Goal: Entertainment & Leisure: Consume media (video, audio)

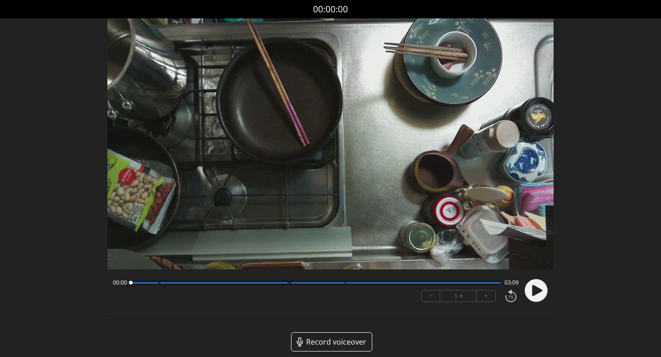
click at [210, 284] on div at bounding box center [316, 282] width 370 height 5
click at [269, 280] on div at bounding box center [316, 282] width 370 height 5
click at [307, 283] on div at bounding box center [316, 282] width 370 height 5
click at [536, 287] on icon at bounding box center [537, 290] width 10 height 11
click at [353, 284] on div at bounding box center [316, 282] width 370 height 5
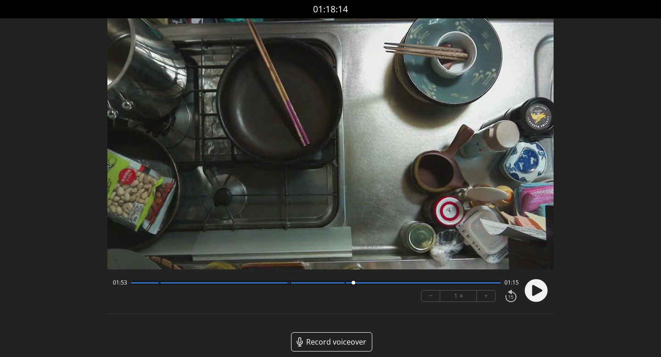
click at [379, 283] on div at bounding box center [424, 282] width 156 height 1
click at [416, 284] on div at bounding box center [316, 282] width 370 height 5
click at [450, 283] on div at bounding box center [316, 282] width 370 height 5
click at [481, 283] on div at bounding box center [424, 282] width 156 height 1
click at [534, 287] on icon at bounding box center [533, 290] width 2 height 10
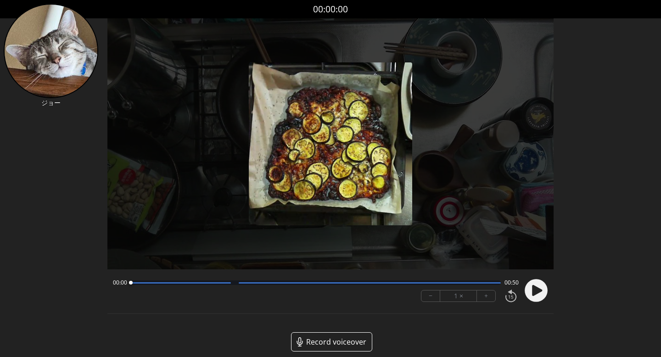
click at [535, 288] on icon at bounding box center [537, 290] width 10 height 11
click at [315, 282] on div at bounding box center [370, 282] width 262 height 1
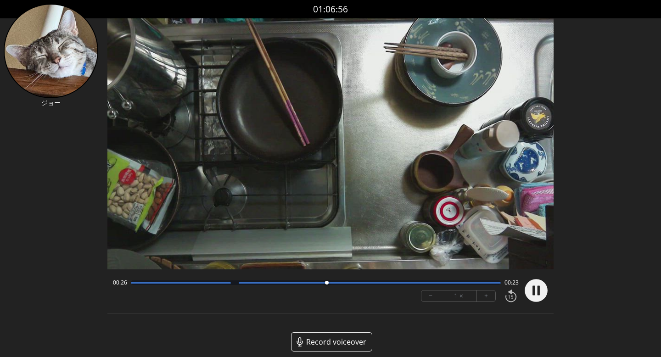
click at [418, 283] on div at bounding box center [316, 282] width 370 height 5
click at [447, 283] on div at bounding box center [370, 282] width 262 height 1
click at [477, 284] on div at bounding box center [316, 282] width 370 height 5
click at [490, 284] on div at bounding box center [483, 283] width 12 height 12
click at [147, 284] on div at bounding box center [316, 282] width 370 height 5
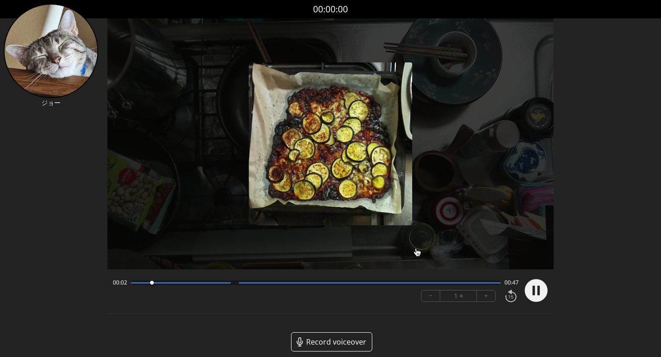
click at [196, 281] on div at bounding box center [316, 282] width 370 height 5
click at [271, 284] on div at bounding box center [316, 282] width 370 height 5
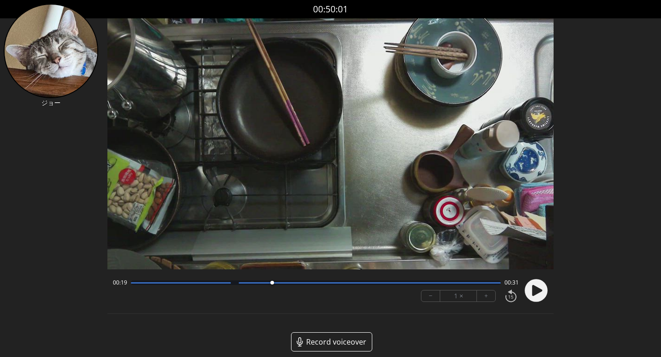
click at [317, 284] on div at bounding box center [316, 282] width 370 height 5
click at [383, 279] on div "00:26 00:24" at bounding box center [316, 282] width 406 height 7
click at [410, 286] on div "00:27 00:23 − 1 × +" at bounding box center [314, 290] width 410 height 31
click at [450, 284] on div at bounding box center [316, 282] width 370 height 5
click at [492, 282] on div at bounding box center [370, 282] width 262 height 1
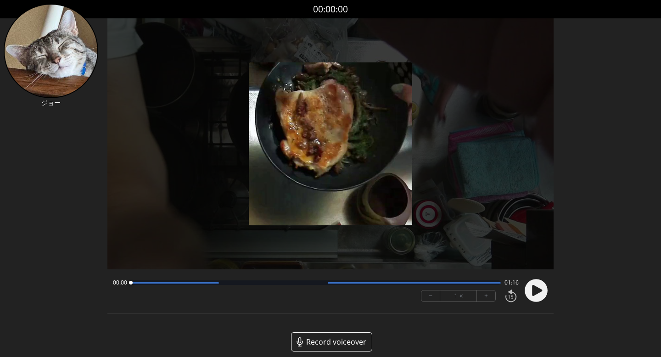
click at [532, 290] on icon at bounding box center [537, 290] width 10 height 11
click at [537, 291] on div at bounding box center [534, 290] width 28 height 31
click at [179, 284] on div at bounding box center [316, 282] width 370 height 5
click at [226, 285] on div "00:10 01:05" at bounding box center [316, 282] width 406 height 7
click at [265, 280] on div at bounding box center [316, 282] width 370 height 5
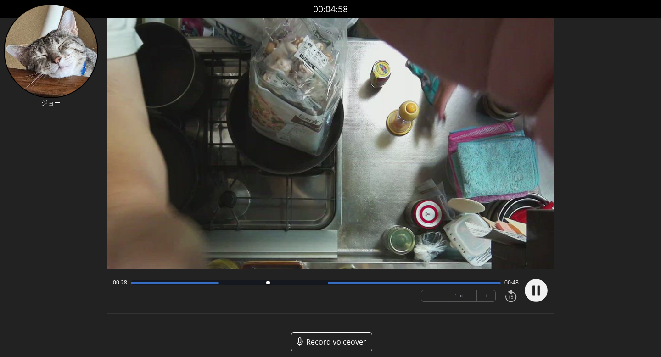
click at [294, 280] on div at bounding box center [316, 282] width 370 height 5
click at [340, 283] on div at bounding box center [414, 282] width 173 height 1
click at [378, 286] on div "00:44 00:31" at bounding box center [316, 282] width 406 height 7
click at [407, 285] on div "00:45 00:31" at bounding box center [316, 282] width 406 height 7
click at [418, 284] on div at bounding box center [316, 282] width 370 height 5
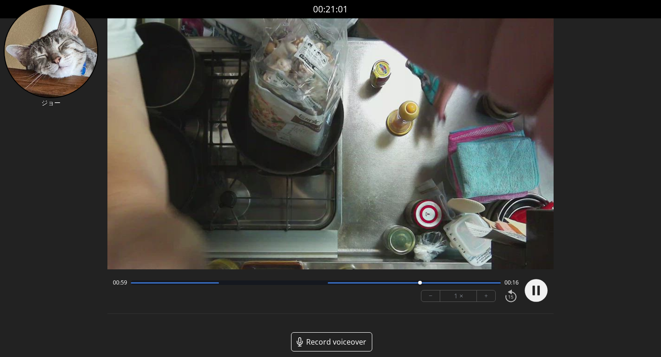
click at [446, 281] on div at bounding box center [316, 282] width 370 height 5
click at [476, 282] on div at bounding box center [414, 282] width 173 height 1
click at [493, 284] on div at bounding box center [316, 282] width 370 height 5
click at [533, 287] on icon at bounding box center [533, 290] width 2 height 10
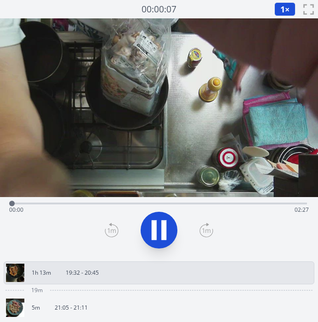
click at [129, 205] on div "Time elapsed: 00:00 Time remaining: 02:27" at bounding box center [158, 209] width 299 height 15
click at [174, 203] on div "Time elapsed: 01:00 Time remaining: 01:27" at bounding box center [158, 209] width 299 height 15
click at [204, 204] on div "Time elapsed: 01:22 Time remaining: 01:05" at bounding box center [158, 209] width 299 height 15
click at [234, 203] on div "Time elapsed: 01:36 Time remaining: 00:51" at bounding box center [158, 209] width 299 height 15
click at [258, 204] on div "Time elapsed: 01:52 Time remaining: 00:35" at bounding box center [158, 209] width 299 height 15
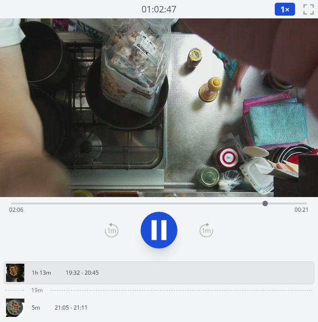
click at [241, 203] on div "Time elapsed: 02:06 Time remaining: 00:21" at bounding box center [158, 209] width 299 height 15
click at [215, 203] on div "Time elapsed: 01:55 Time remaining: 00:31" at bounding box center [158, 209] width 299 height 15
click at [228, 204] on div "Time elapsed: 01:44 Time remaining: 00:43" at bounding box center [158, 203] width 295 height 2
click at [234, 205] on div at bounding box center [232, 204] width 6 height 6
click at [261, 203] on div "Time elapsed: 01:51 Time remaining: 00:35" at bounding box center [158, 209] width 299 height 15
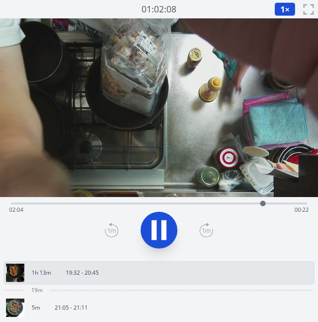
click at [168, 223] on icon at bounding box center [159, 230] width 26 height 26
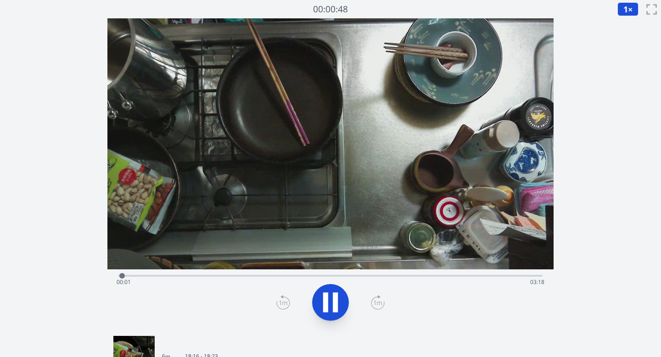
click at [194, 274] on div "Time elapsed: 00:01 Time remaining: 03:18" at bounding box center [330, 274] width 424 height 11
click at [317, 274] on div "Time elapsed: 00:35 Time remaining: 02:44" at bounding box center [330, 274] width 424 height 11
click at [317, 276] on div "Time elapsed: 01:46 Time remaining: 01:33" at bounding box center [331, 282] width 428 height 15
click at [317, 275] on div "Time elapsed: 02:07 Time remaining: 01:12" at bounding box center [331, 282] width 428 height 15
click at [317, 278] on div "Time elapsed: 02:38 Time remaining: 00:41" at bounding box center [331, 282] width 428 height 15
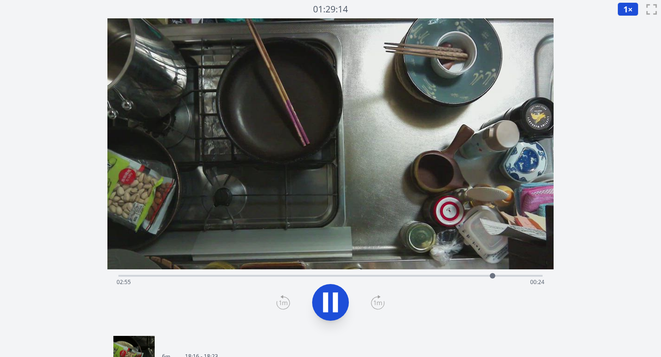
click at [317, 275] on div "Time elapsed: 02:55 Time remaining: 00:24" at bounding box center [331, 282] width 428 height 15
click at [317, 276] on div "Time elapsed: 03:08 Time remaining: 00:11" at bounding box center [331, 282] width 428 height 15
click at [317, 275] on div "Time elapsed: 03:15 Time remaining: 00:03" at bounding box center [331, 282] width 428 height 15
click at [317, 275] on div "Time elapsed: 02:59 Time remaining: 00:19" at bounding box center [331, 282] width 428 height 15
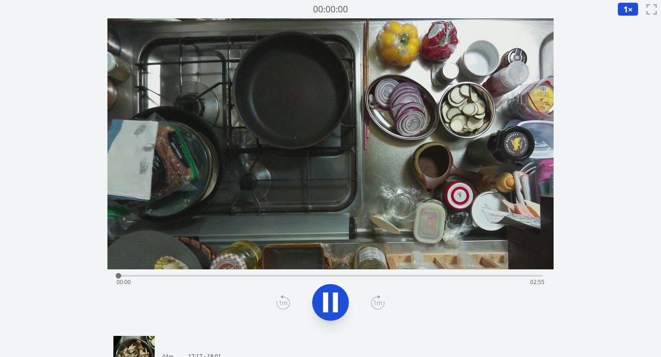
click at [285, 276] on div "Time elapsed: 00:00 Time remaining: 02:55" at bounding box center [331, 282] width 428 height 15
click at [317, 278] on div "Time elapsed: 01:09 Time remaining: 01:46" at bounding box center [331, 282] width 428 height 15
click at [317, 274] on div "Time elapsed: 01:34 Time remaining: 01:21" at bounding box center [330, 274] width 424 height 11
click at [317, 275] on div "Time elapsed: 02:02 Time remaining: 00:53" at bounding box center [331, 282] width 428 height 15
click at [317, 274] on div "Time elapsed: 02:18 Time remaining: 00:37" at bounding box center [330, 274] width 424 height 11
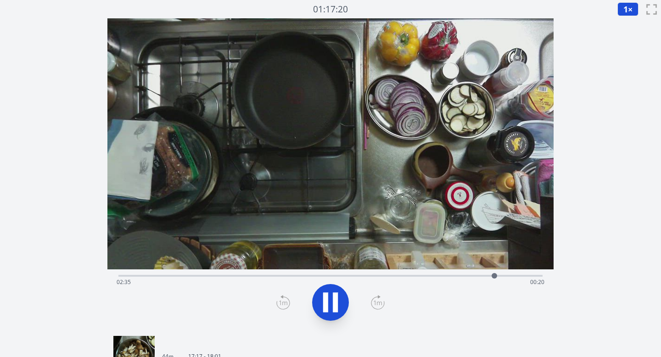
click at [317, 279] on div "Time elapsed: 02:35 Time remaining: 00:20" at bounding box center [331, 282] width 428 height 15
click at [317, 276] on div "Time elapsed: 02:43 Time remaining: 00:12" at bounding box center [331, 282] width 428 height 15
